Goal: Find specific page/section: Find specific page/section

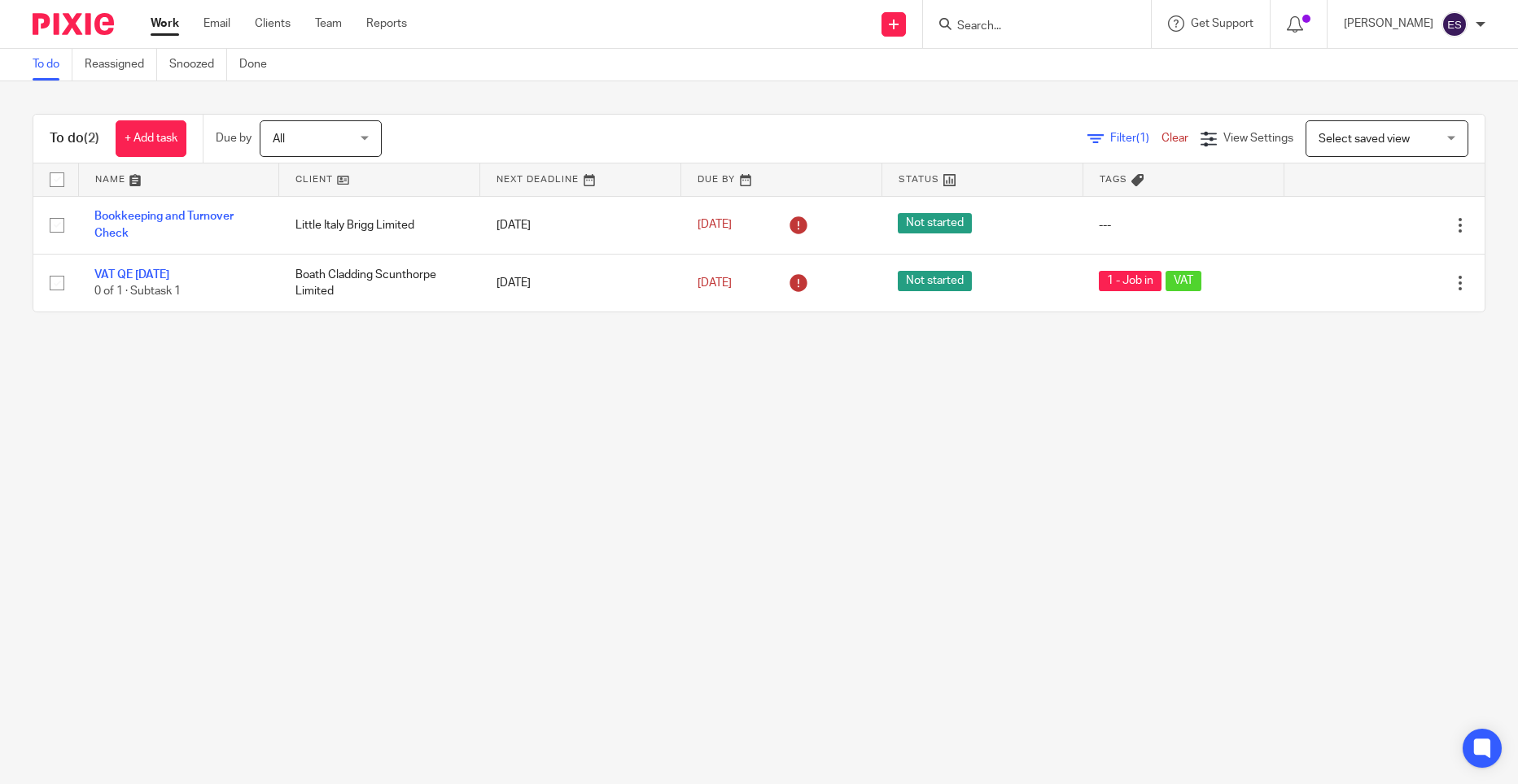
click at [994, 31] on input "Search" at bounding box center [1028, 27] width 147 height 14
click at [1318, 18] on div at bounding box center [1299, 24] width 57 height 48
click at [1303, 21] on icon at bounding box center [1294, 24] width 16 height 16
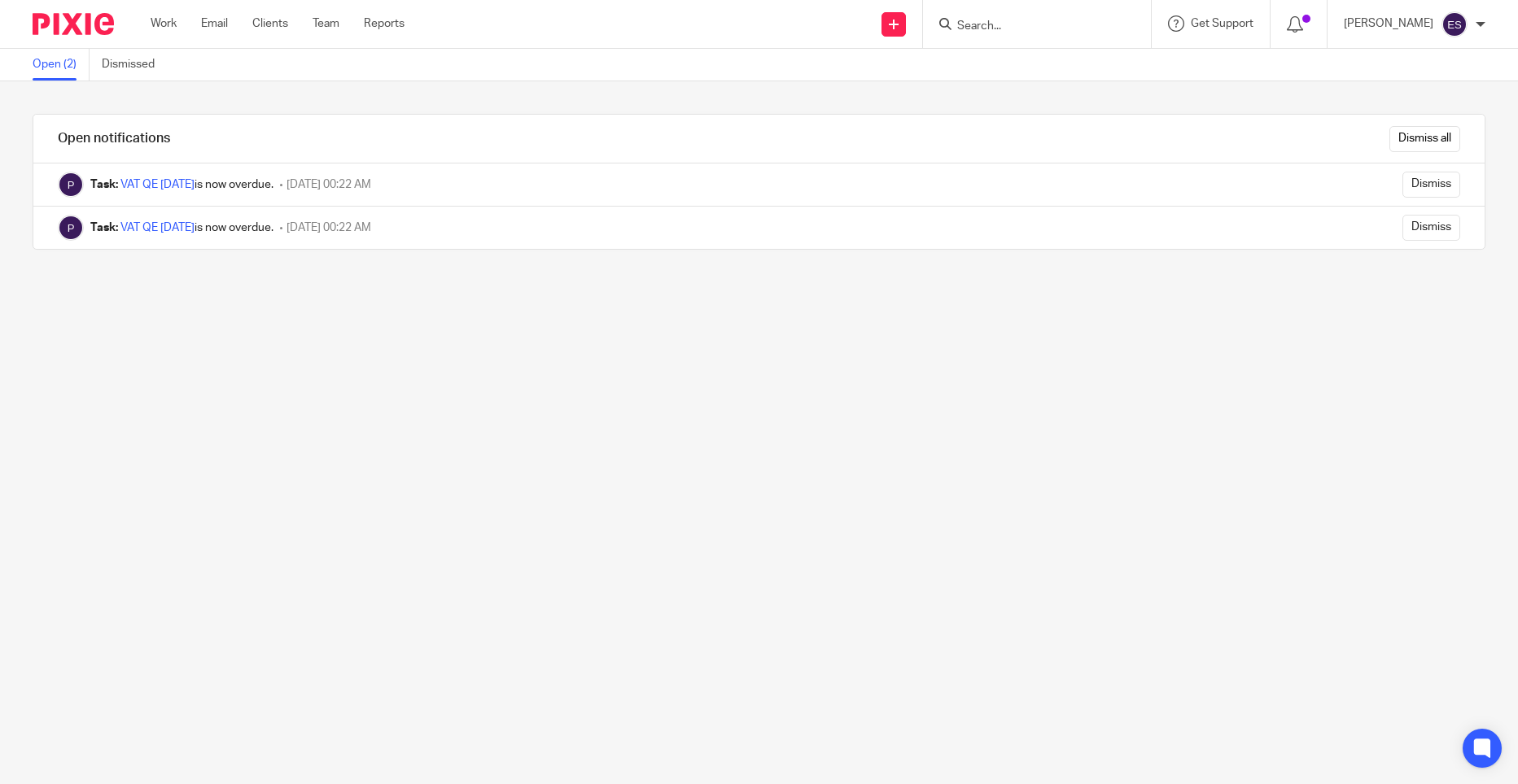
click at [981, 34] on form at bounding box center [1042, 23] width 174 height 21
click at [1004, 29] on input "Search" at bounding box center [1028, 27] width 147 height 14
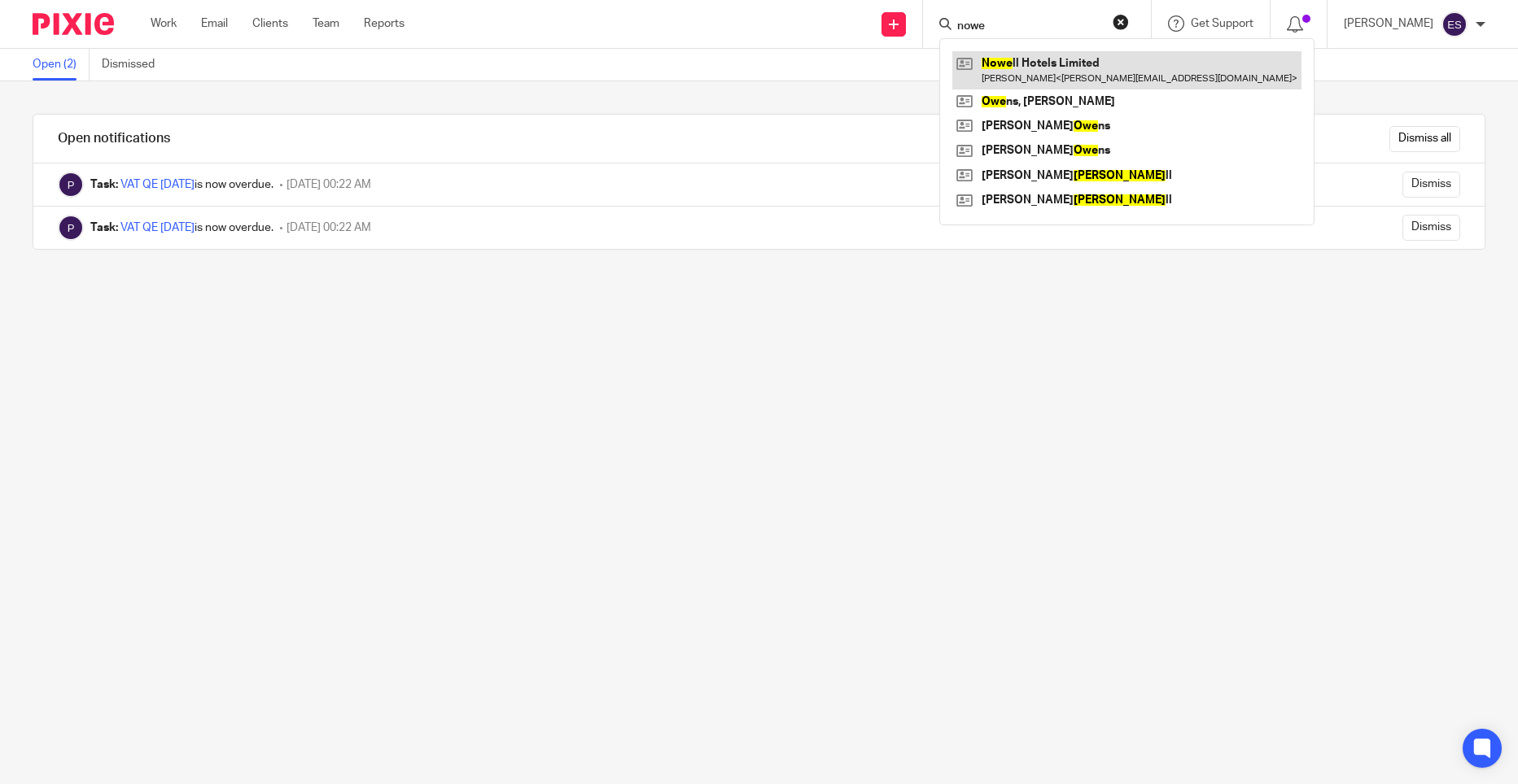
type input "nowe"
click at [1007, 66] on link at bounding box center [1127, 70] width 349 height 38
